Goal: Use online tool/utility: Utilize a website feature to perform a specific function

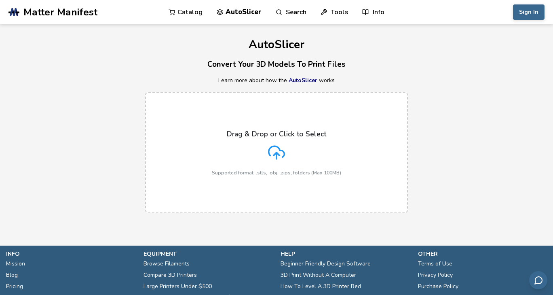
click at [273, 153] on icon at bounding box center [276, 152] width 17 height 17
click at [0, 0] on input "Drag & Drop or Click to Select Supported format: .stls, .obj, .zips, folders (M…" at bounding box center [0, 0] width 0 height 0
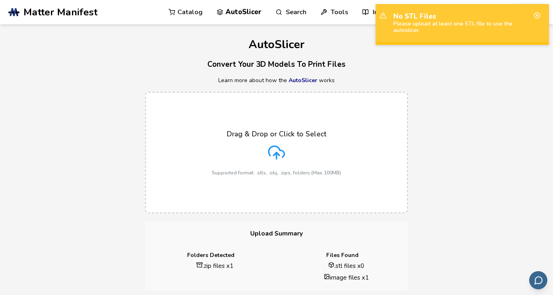
click at [276, 150] on icon at bounding box center [276, 152] width 17 height 17
click at [0, 0] on input "Drag & Drop or Click to Select Supported format: .stls, .obj, .zips, folders (M…" at bounding box center [0, 0] width 0 height 0
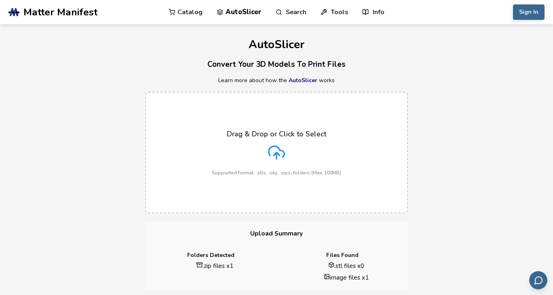
click at [282, 151] on icon at bounding box center [276, 152] width 17 height 17
click at [0, 0] on input "Drag & Drop or Click to Select Supported format: .stls, .obj, .zips, folders (M…" at bounding box center [0, 0] width 0 height 0
click at [419, 177] on div "Drag & Drop or Click to Select Supported format: .stls, .obj, .zips, folders (M…" at bounding box center [276, 153] width 553 height 138
click at [308, 79] on link "AutoSlicer" at bounding box center [303, 80] width 29 height 8
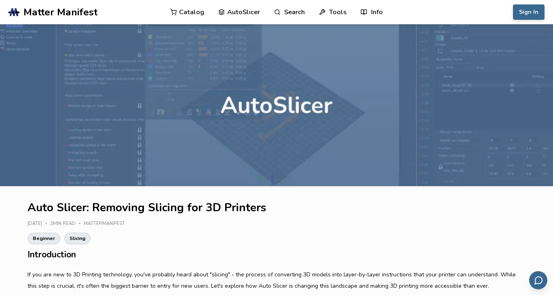
drag, startPoint x: 242, startPoint y: 223, endPoint x: 142, endPoint y: 9, distance: 236.0
click at [142, 9] on header ".cls-1, .cls-2, .cls-3 { stroke-width: 0px; } .cls-2 { fill: #1d1e56; } .cls-3 …" at bounding box center [276, 12] width 553 height 24
click at [241, 12] on link "AutoSlicer" at bounding box center [239, 12] width 42 height 24
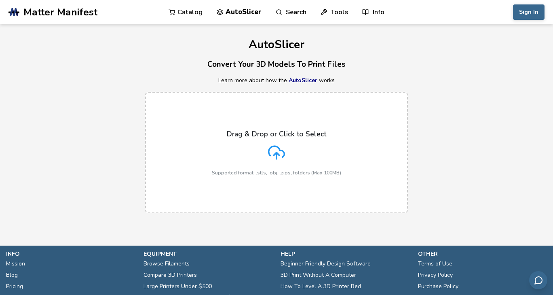
click at [272, 175] on p "Supported format: .stls, .obj, .zips, folders (Max 100MB)" at bounding box center [276, 173] width 129 height 6
click at [0, 0] on input "Drag & Drop or Click to Select Supported format: .stls, .obj, .zips, folders (M…" at bounding box center [0, 0] width 0 height 0
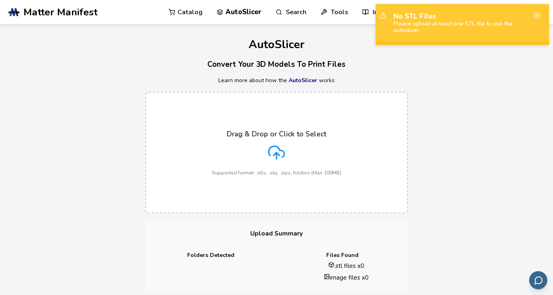
click at [269, 157] on icon at bounding box center [276, 152] width 17 height 17
click at [0, 0] on input "Drag & Drop or Click to Select Supported format: .stls, .obj, .zips, folders (M…" at bounding box center [0, 0] width 0 height 0
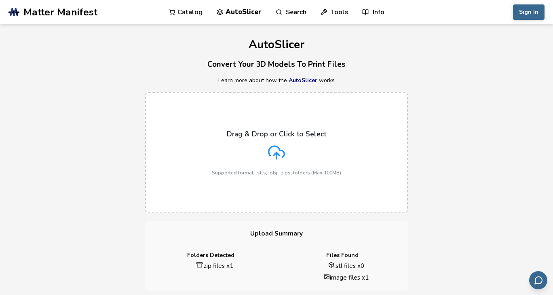
click at [300, 161] on div "Drag & Drop or Click to Select Supported format: .stls, .obj, .zips, folders (M…" at bounding box center [276, 153] width 129 height 46
click at [0, 0] on input "Drag & Drop or Click to Select Supported format: .stls, .obj, .zips, folders (M…" at bounding box center [0, 0] width 0 height 0
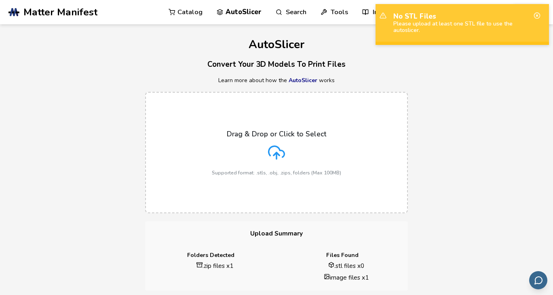
click at [471, 77] on p "Learn more about how the AutoSlicer works" at bounding box center [276, 80] width 553 height 6
click at [332, 8] on link "Tools" at bounding box center [335, 12] width 28 height 24
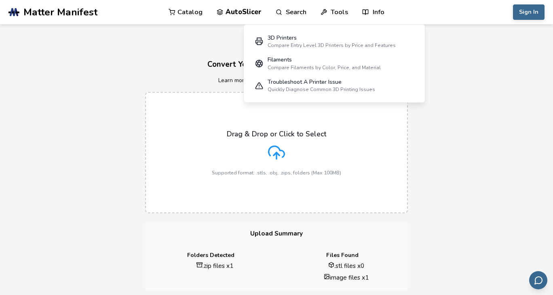
click at [149, 54] on div "AutoSlicer Convert Your 3D Models To Print Files Learn more about how the AutoS…" at bounding box center [276, 157] width 553 height 266
click at [92, 78] on p "Learn more about how the AutoSlicer works" at bounding box center [276, 80] width 553 height 6
click at [183, 11] on link "Catalog" at bounding box center [186, 12] width 34 height 24
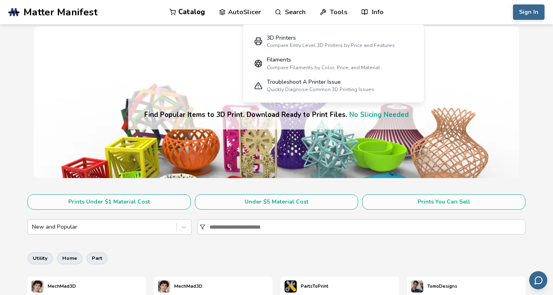
click at [292, 9] on link "Search" at bounding box center [290, 12] width 31 height 24
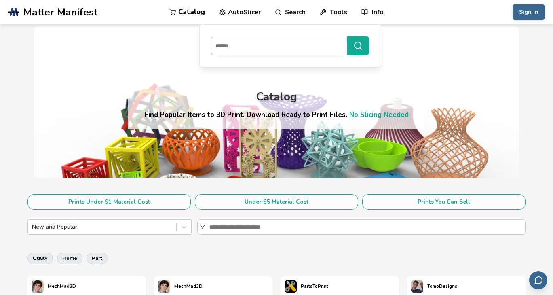
click at [262, 46] on input at bounding box center [278, 45] width 132 height 15
type input "******"
click at [347, 36] on button "******" at bounding box center [358, 45] width 22 height 19
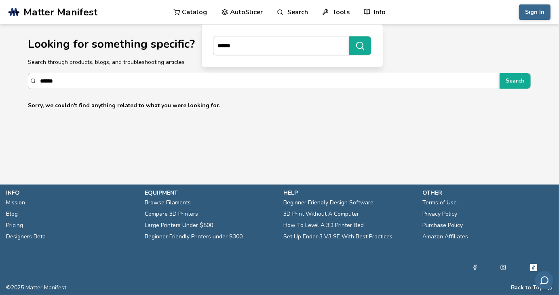
click at [310, 112] on section "Looking for something specific? Search through products, blogs, and troubleshoo…" at bounding box center [279, 69] width 559 height 91
click at [245, 7] on link "AutoSlicer" at bounding box center [243, 12] width 42 height 24
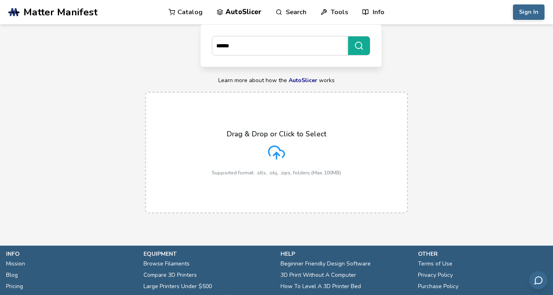
click at [277, 149] on icon at bounding box center [276, 152] width 17 height 17
click at [0, 0] on input "Drag & Drop or Click to Select Supported format: .stls, .obj, .zips, folders (M…" at bounding box center [0, 0] width 0 height 0
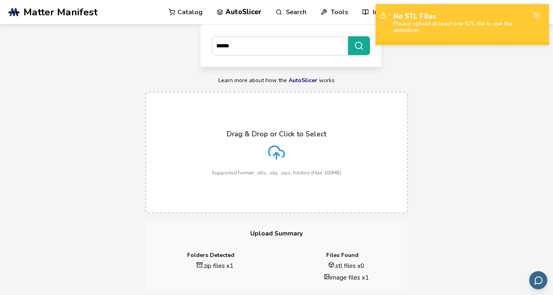
click at [408, 16] on p "No STL Files" at bounding box center [463, 16] width 138 height 8
click at [456, 79] on p "Learn more about how the AutoSlicer works" at bounding box center [276, 80] width 553 height 6
